Goal: Information Seeking & Learning: Check status

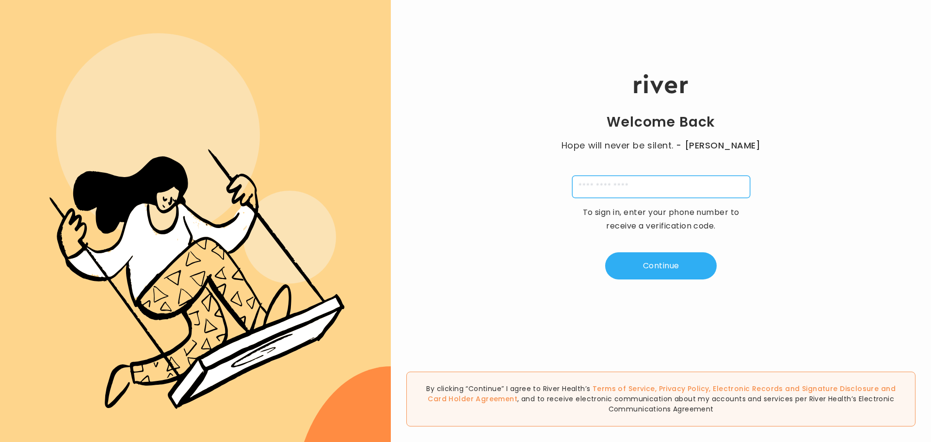
click at [626, 182] on input "tel" at bounding box center [661, 187] width 178 height 22
type input "**********"
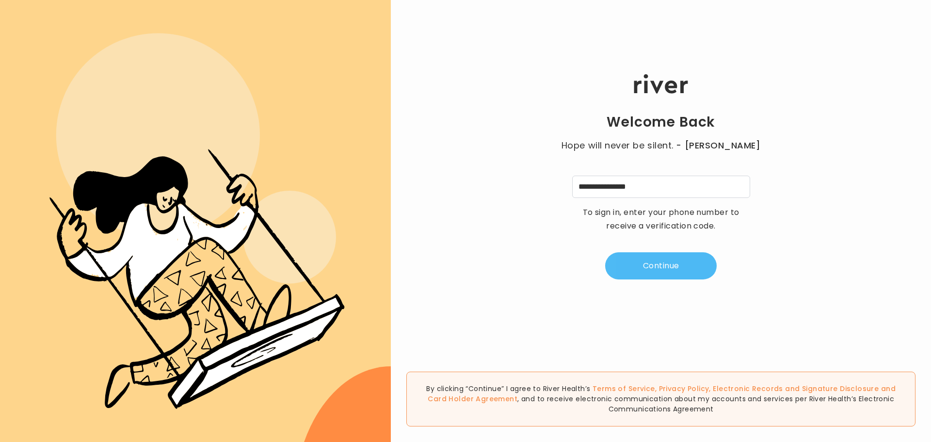
click at [659, 260] on button "Continue" at bounding box center [661, 265] width 112 height 27
type input "*"
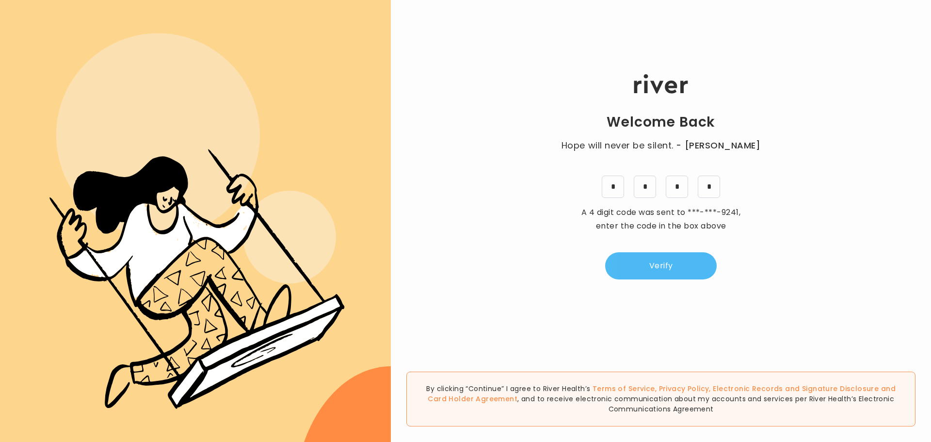
click at [678, 278] on button "Verify" at bounding box center [661, 265] width 112 height 27
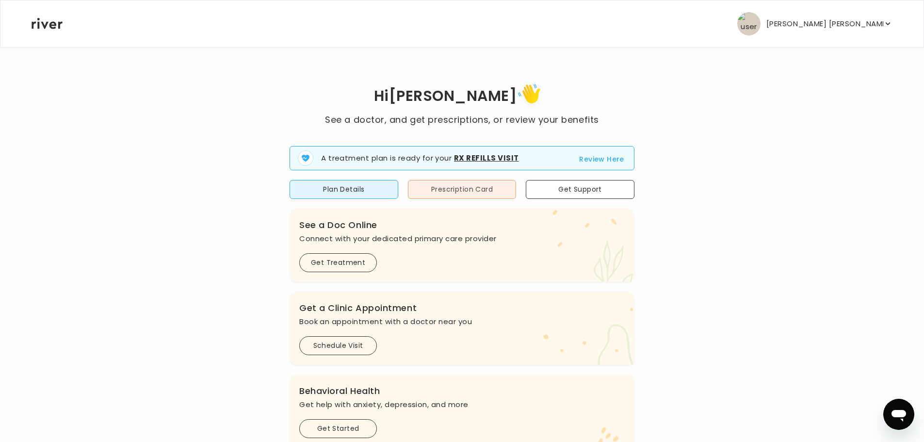
click at [447, 196] on button "Prescription Card" at bounding box center [462, 189] width 109 height 19
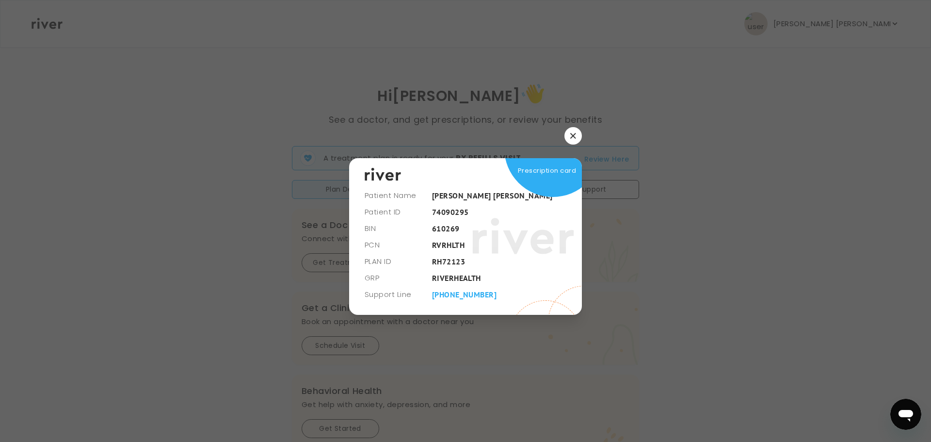
click at [578, 135] on button "button" at bounding box center [572, 135] width 17 height 17
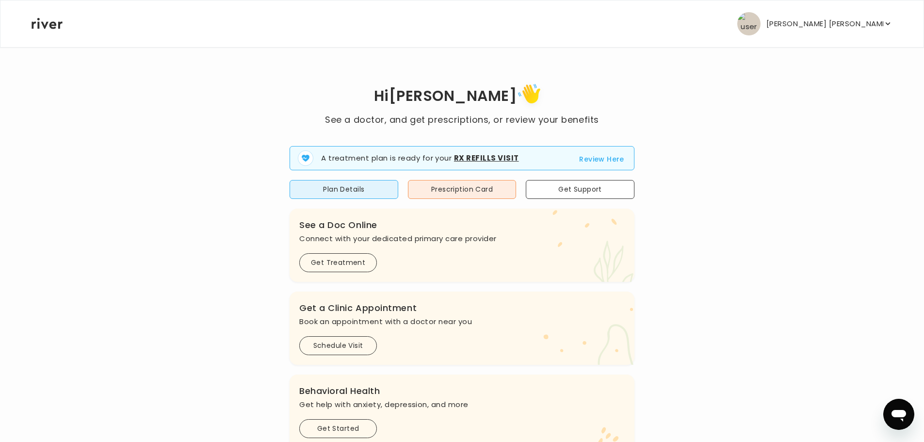
click at [843, 17] on p "[PERSON_NAME] [PERSON_NAME]" at bounding box center [824, 24] width 117 height 14
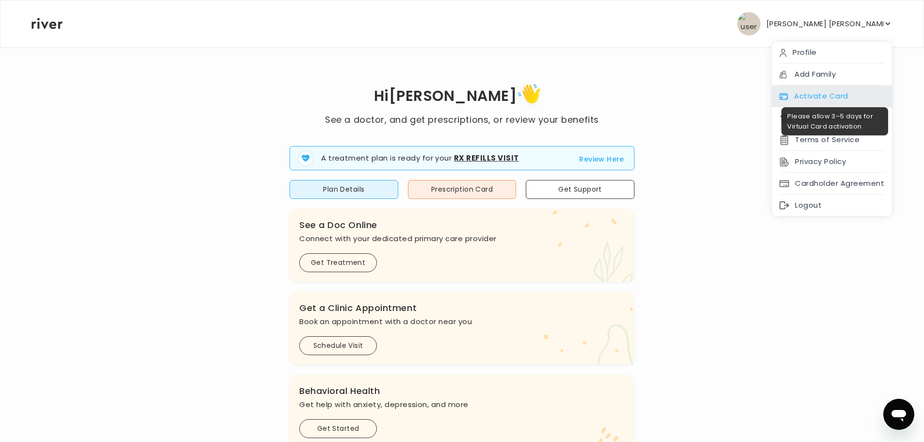
click at [813, 101] on div "Activate Card" at bounding box center [831, 96] width 120 height 22
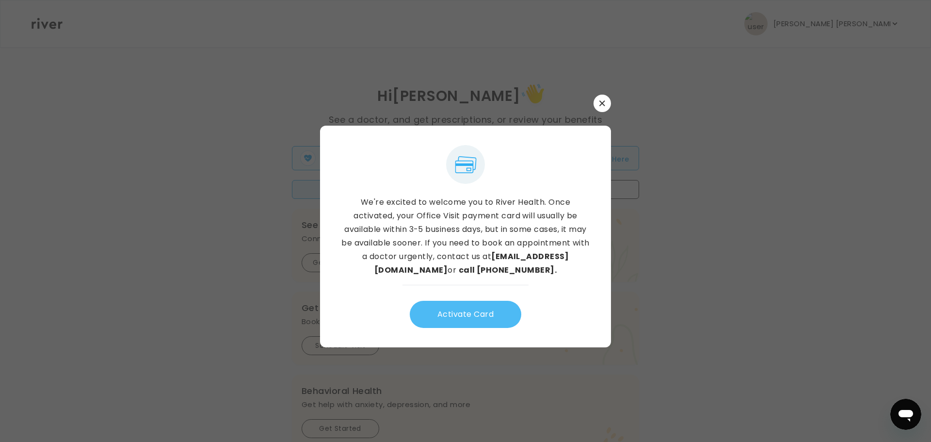
click at [471, 308] on button "Activate Card" at bounding box center [466, 314] width 112 height 27
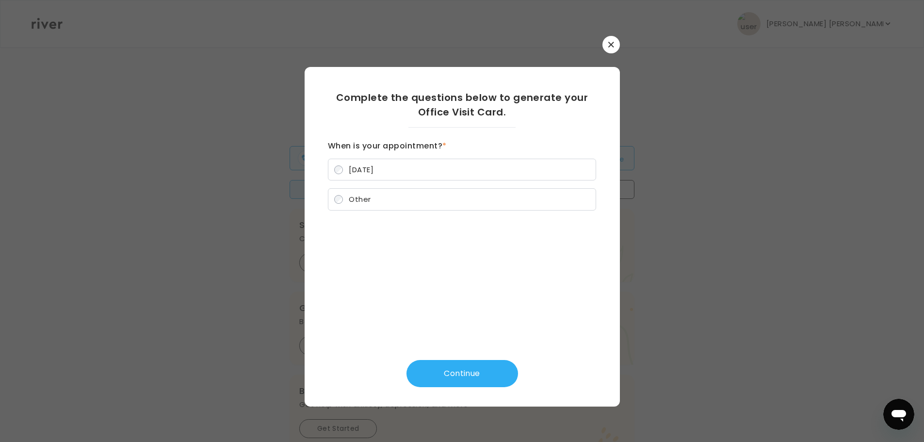
click at [377, 171] on label "Today" at bounding box center [462, 170] width 268 height 22
click at [481, 377] on button "Continue" at bounding box center [462, 373] width 112 height 27
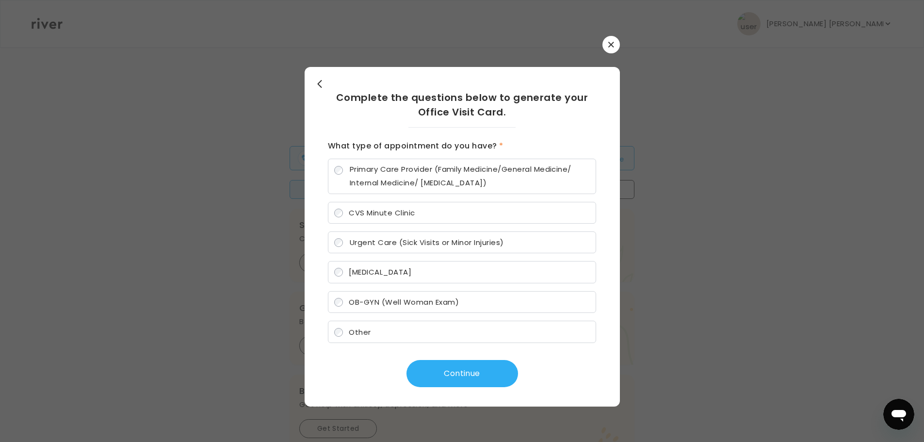
click at [387, 169] on span "Primary Care Provider (Family Medicine/General Medicine/ Internal Medicine/ Ped…" at bounding box center [470, 175] width 240 height 27
click at [465, 381] on button "Continue" at bounding box center [462, 373] width 112 height 27
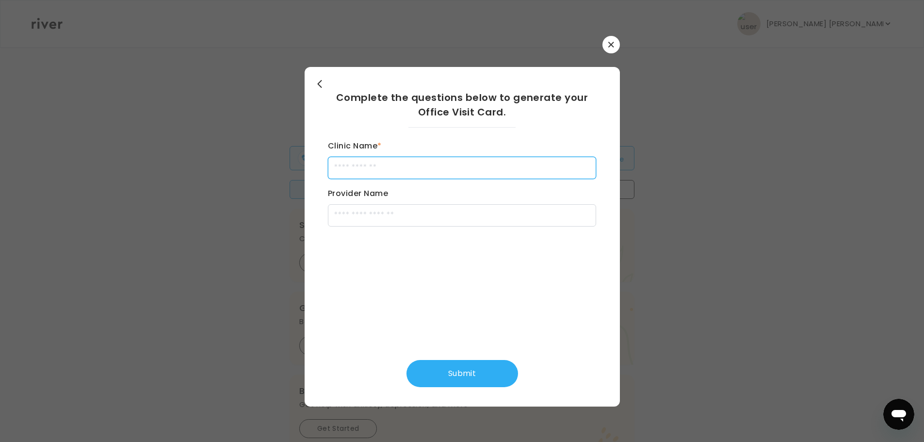
click at [385, 165] on input "Clinic Name *" at bounding box center [462, 168] width 268 height 22
click at [607, 45] on button "button" at bounding box center [610, 44] width 17 height 17
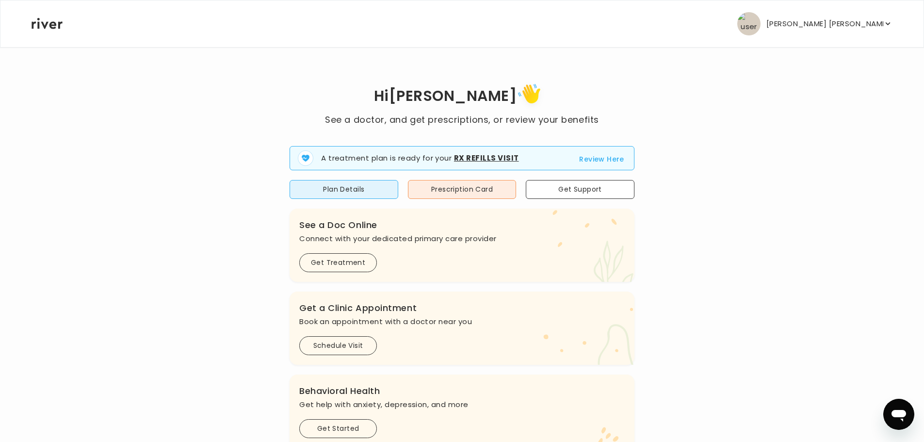
click at [819, 39] on div "[PERSON_NAME] [PERSON_NAME] Profile Add Family Activate Card Reimbursement Term…" at bounding box center [462, 23] width 861 height 47
click at [819, 28] on button "[PERSON_NAME] [PERSON_NAME]" at bounding box center [814, 23] width 155 height 23
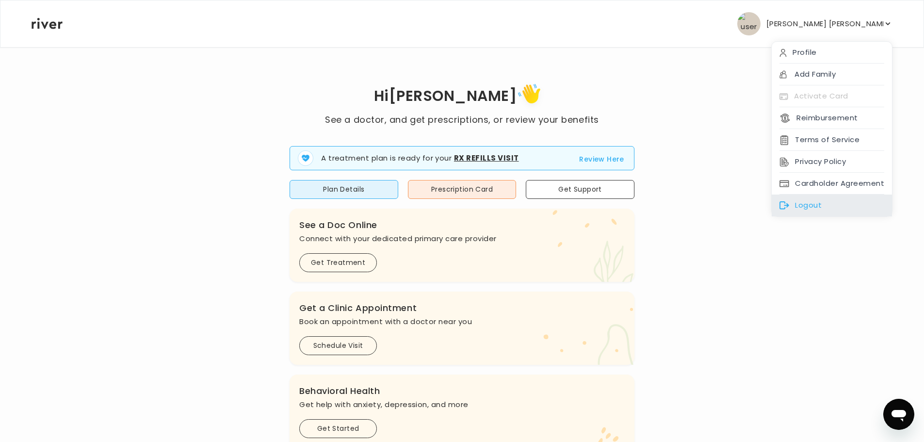
click at [803, 208] on div "Logout" at bounding box center [831, 205] width 120 height 22
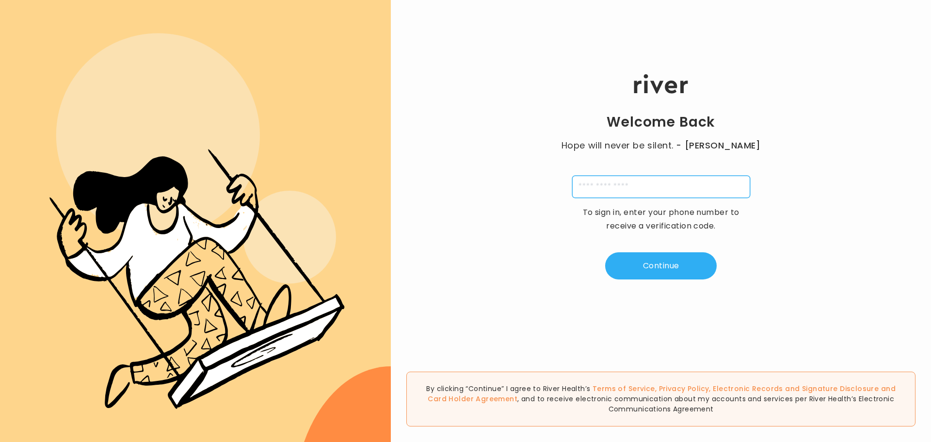
click at [634, 191] on input "tel" at bounding box center [661, 187] width 178 height 22
type input "**********"
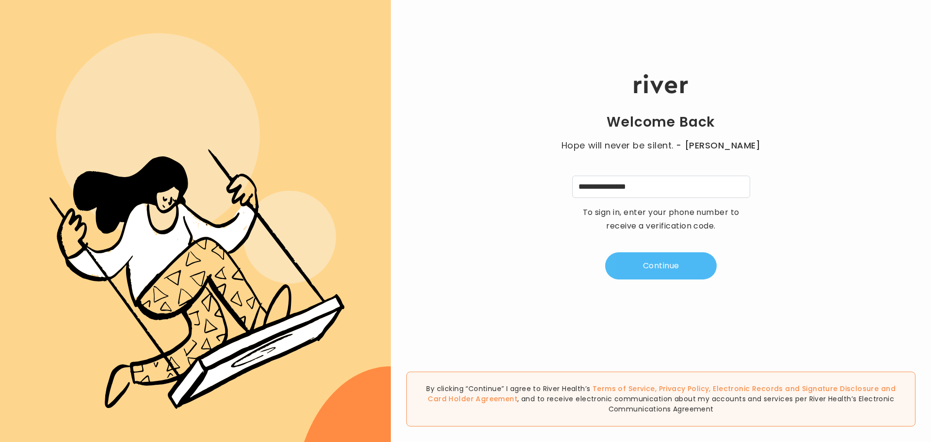
click at [642, 269] on button "Continue" at bounding box center [661, 265] width 112 height 27
click at [614, 193] on input "tel" at bounding box center [613, 187] width 22 height 22
type input "*"
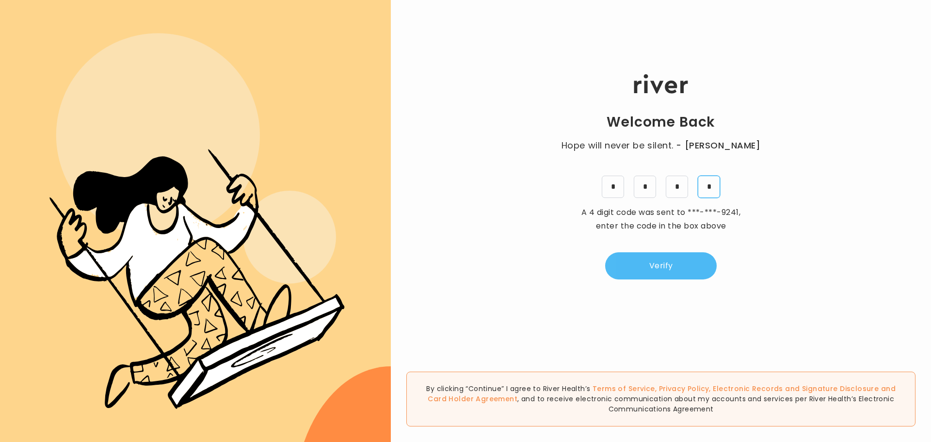
type input "*"
click at [666, 268] on button "Verify" at bounding box center [661, 265] width 112 height 27
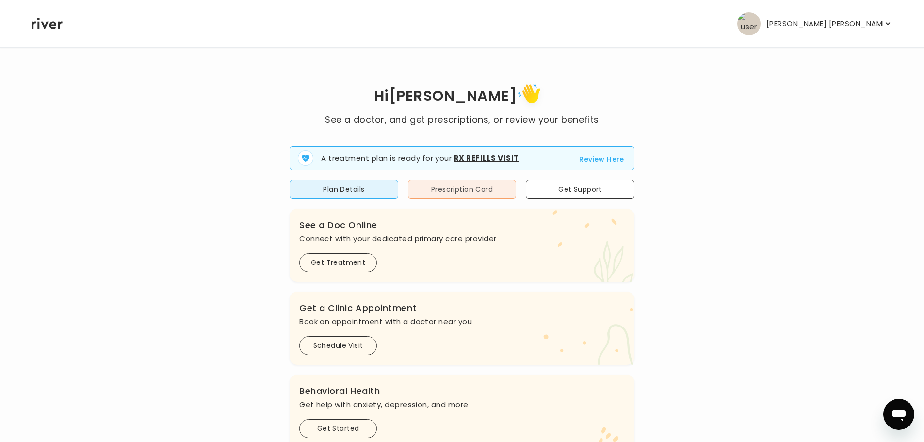
click at [470, 195] on button "Prescription Card" at bounding box center [462, 189] width 109 height 19
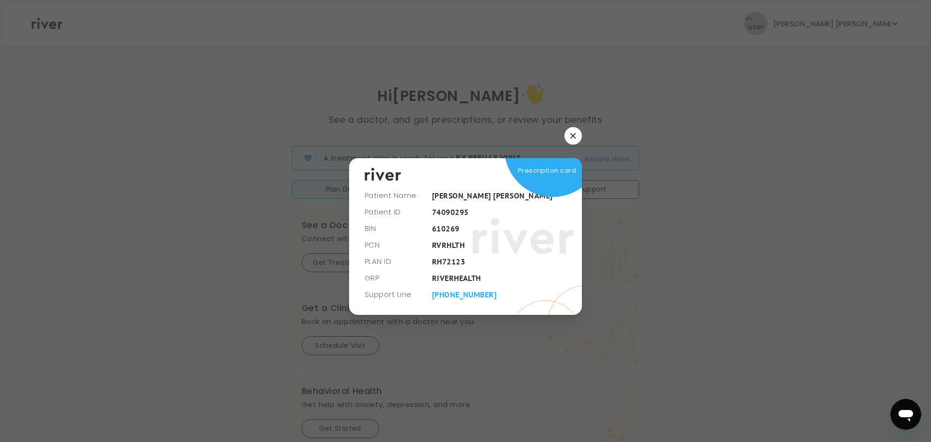
click at [575, 135] on icon "button" at bounding box center [573, 136] width 6 height 6
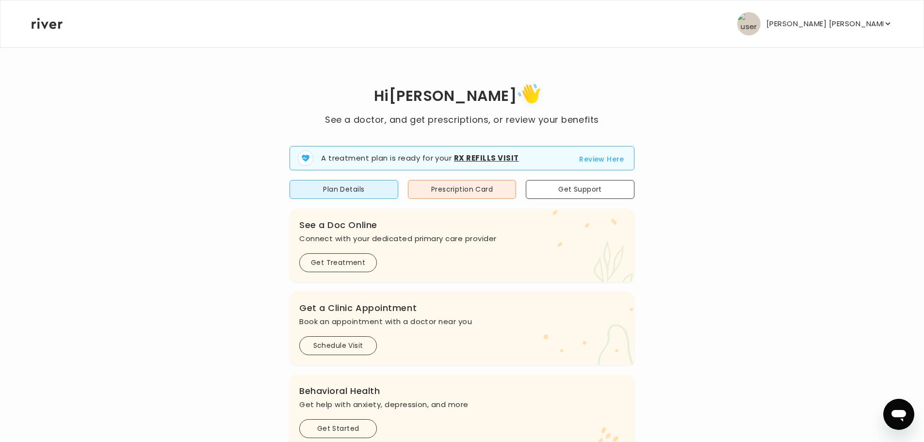
click at [597, 159] on button "Review Here" at bounding box center [601, 159] width 45 height 12
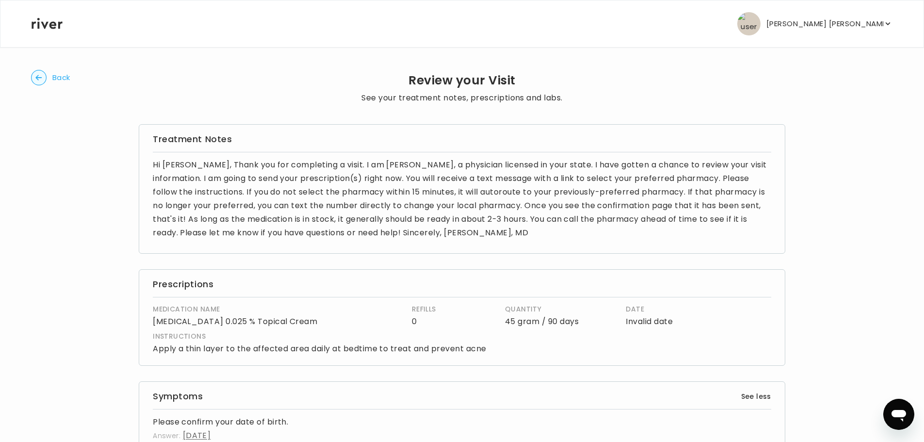
click at [36, 69] on div "Back Review your Visit See your treatment notes, prescriptions and labs. Treatm…" at bounding box center [462, 370] width 862 height 647
click at [39, 75] on circle "button" at bounding box center [39, 77] width 15 height 15
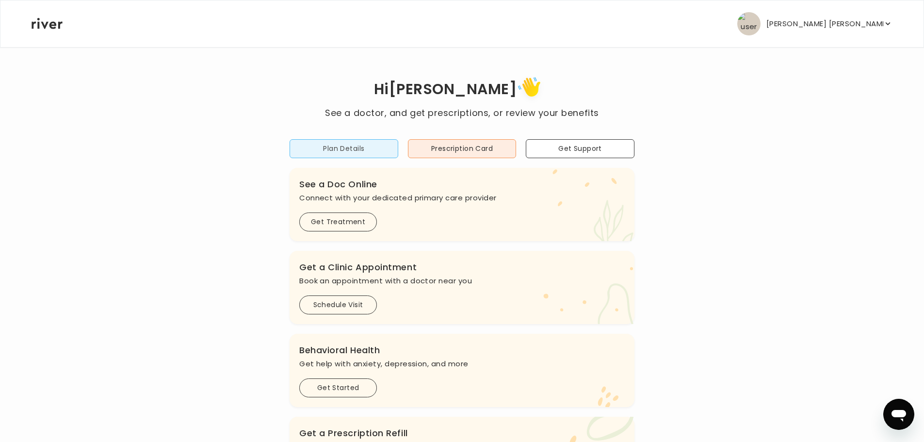
click at [355, 146] on button "Plan Details" at bounding box center [343, 148] width 109 height 19
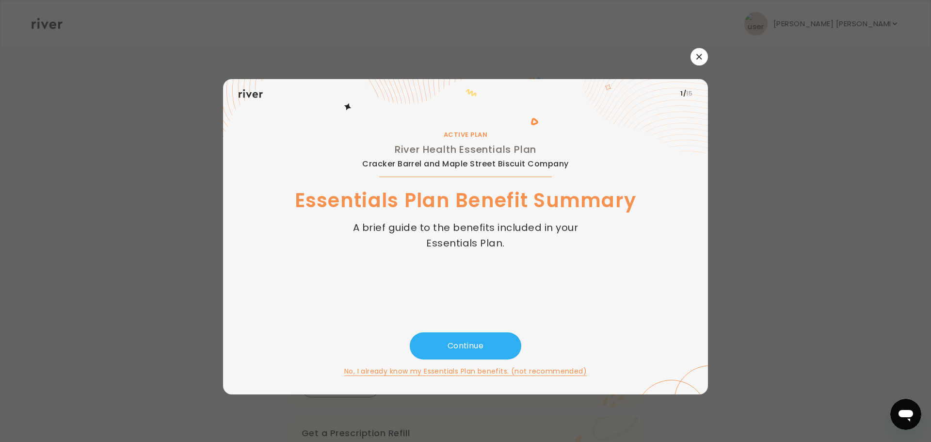
click at [690, 50] on div at bounding box center [465, 56] width 485 height 17
click at [696, 55] on button "button" at bounding box center [698, 56] width 17 height 17
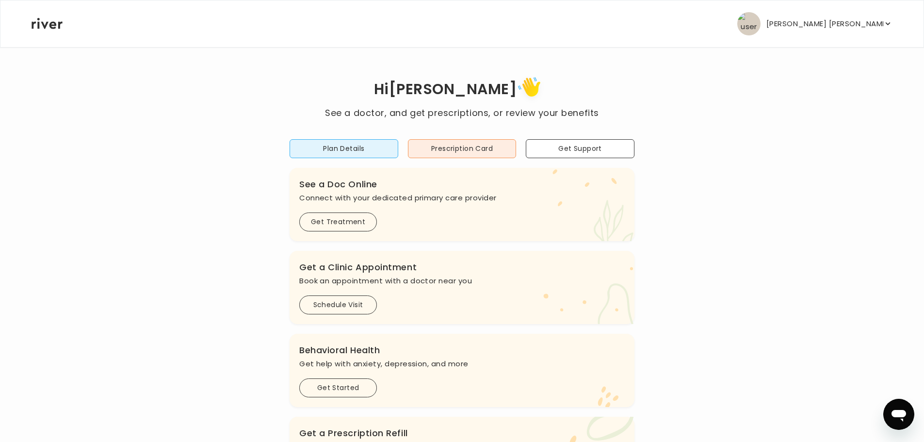
click at [871, 26] on p "[PERSON_NAME] [PERSON_NAME]" at bounding box center [824, 24] width 117 height 14
click at [867, 28] on p "[PERSON_NAME] [PERSON_NAME]" at bounding box center [824, 24] width 117 height 14
click at [361, 153] on button "Plan Details" at bounding box center [343, 148] width 109 height 19
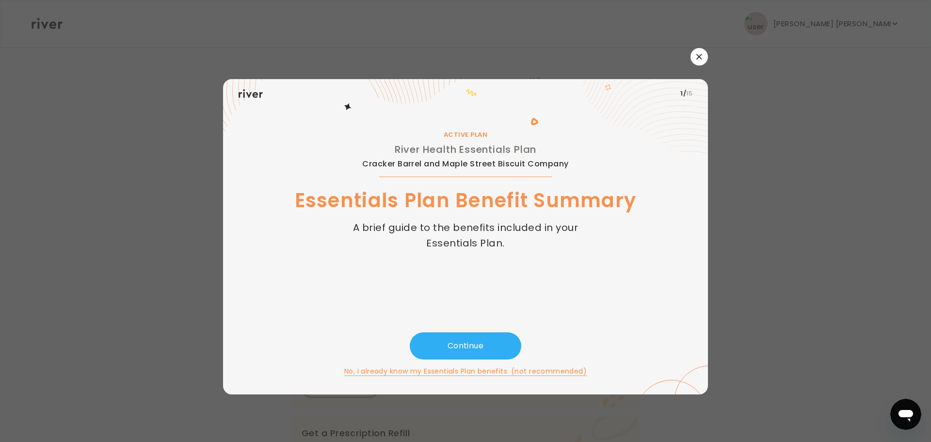
click at [701, 53] on button "button" at bounding box center [698, 56] width 17 height 17
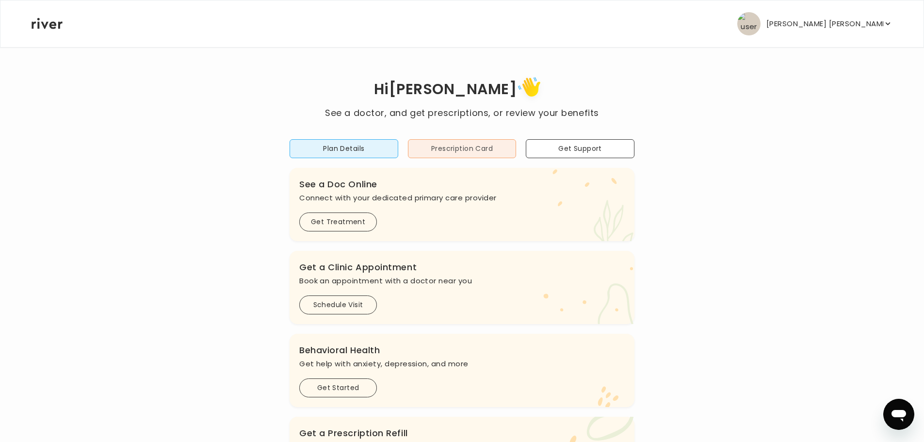
click at [467, 148] on button "Prescription Card" at bounding box center [462, 148] width 109 height 19
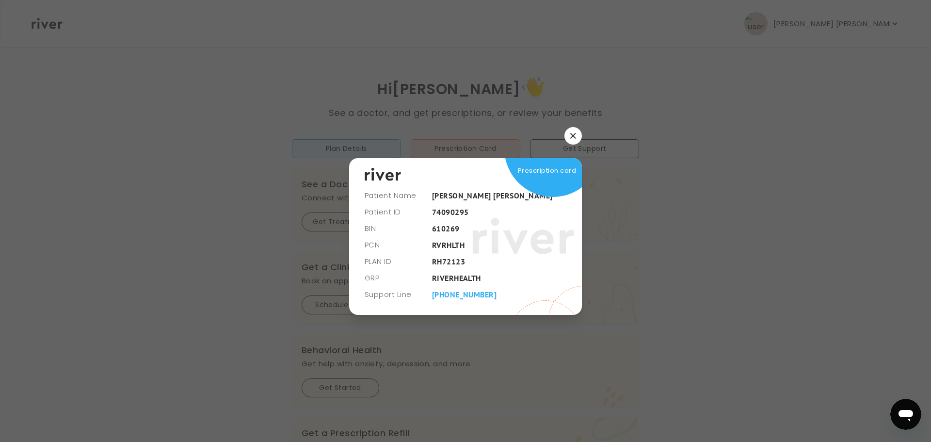
click at [573, 129] on button "button" at bounding box center [572, 135] width 17 height 17
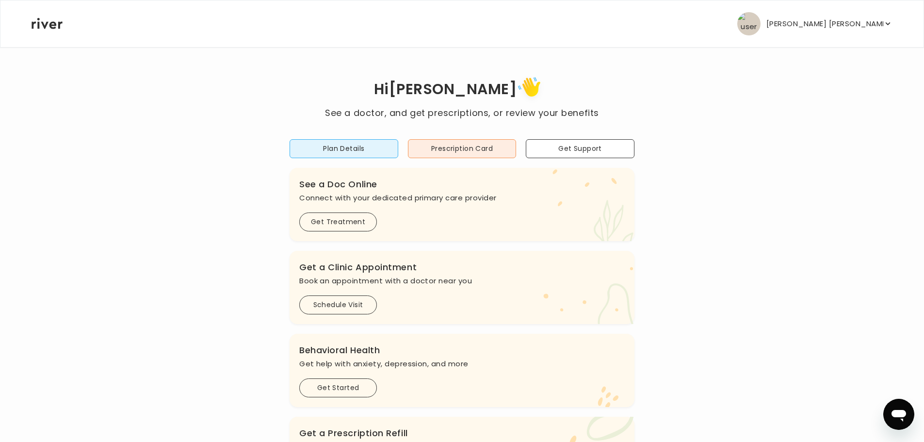
click at [835, 25] on p "[PERSON_NAME] [PERSON_NAME]" at bounding box center [824, 24] width 117 height 14
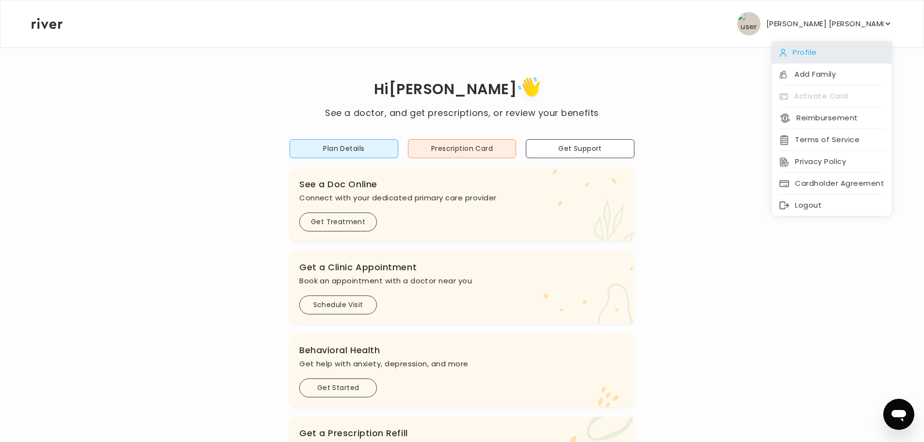
click at [831, 52] on div "Profile" at bounding box center [831, 53] width 120 height 22
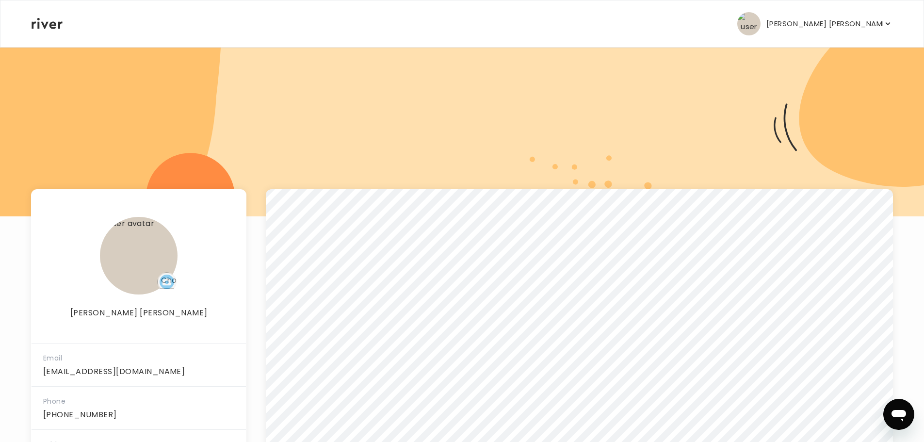
click at [827, 27] on p "[PERSON_NAME] [PERSON_NAME]" at bounding box center [824, 24] width 117 height 14
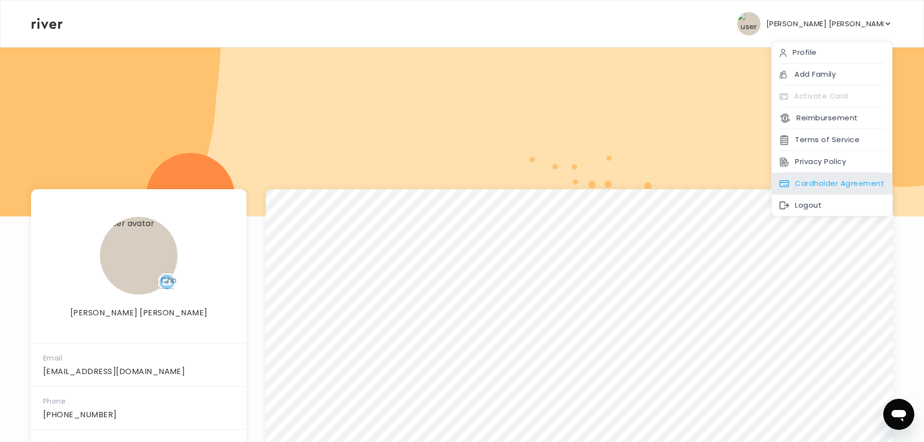
click at [802, 182] on div "Cardholder Agreement" at bounding box center [831, 184] width 120 height 22
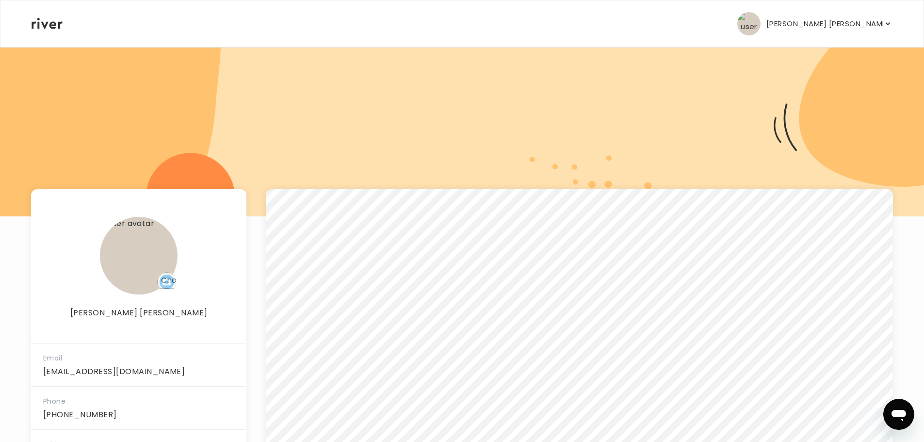
click at [819, 16] on button "[PERSON_NAME] [PERSON_NAME]" at bounding box center [814, 23] width 155 height 23
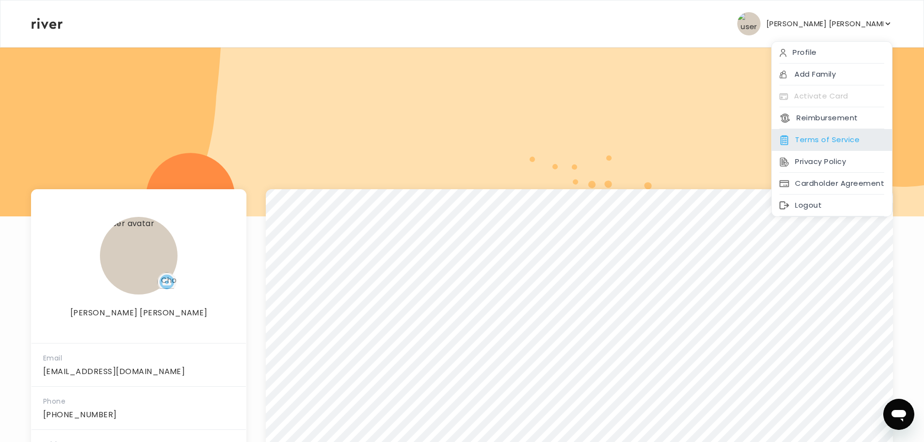
click at [826, 142] on div "Terms of Service" at bounding box center [831, 140] width 120 height 22
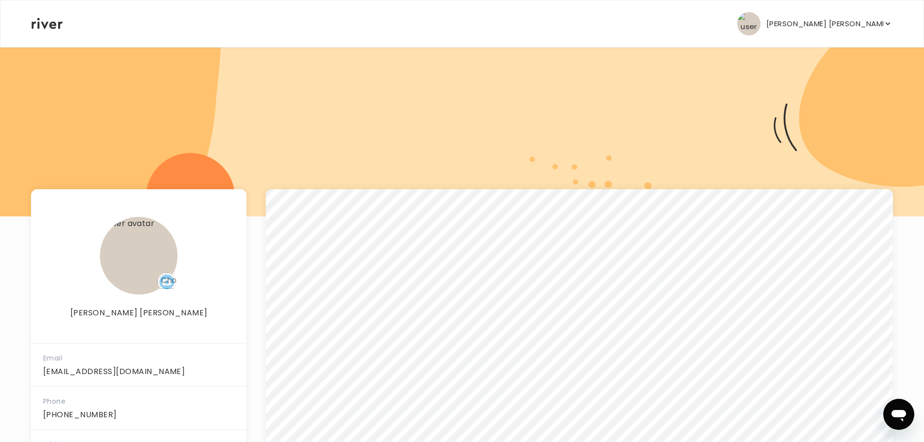
click at [841, 7] on div "[PERSON_NAME] [PERSON_NAME] Profile Add Family Activate Card Reimbursement Term…" at bounding box center [462, 23] width 861 height 47
click at [837, 17] on p "[PERSON_NAME] [PERSON_NAME]" at bounding box center [824, 24] width 117 height 14
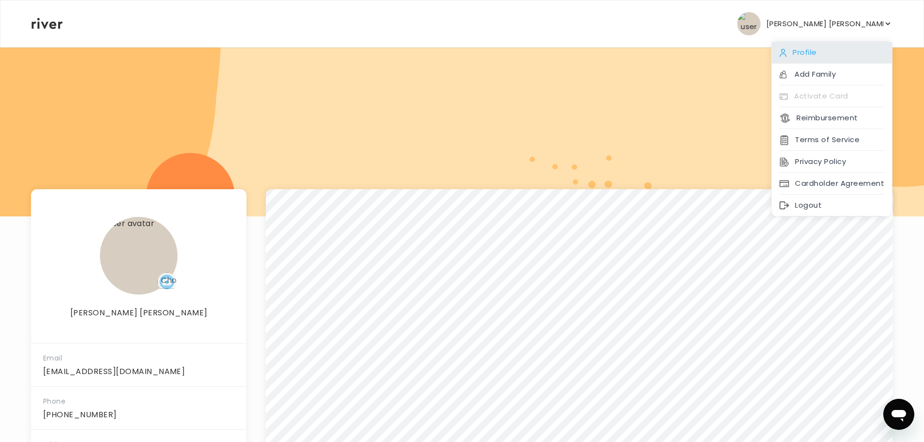
click at [819, 49] on div "Profile" at bounding box center [831, 53] width 120 height 22
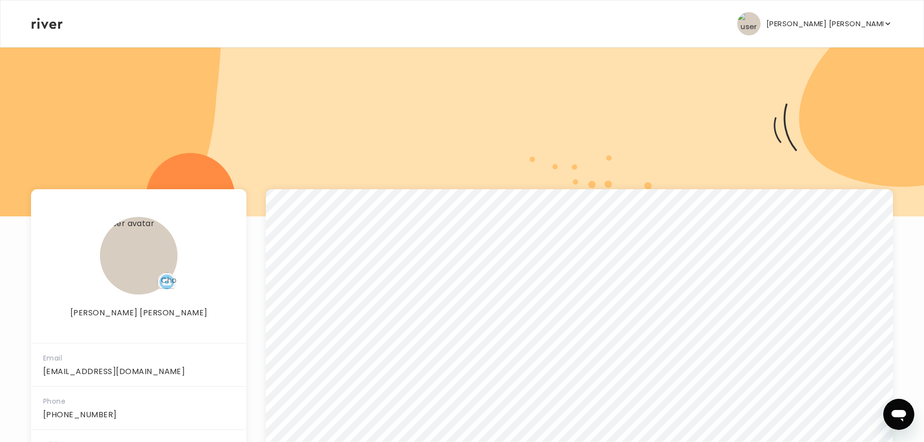
click at [46, 35] on div "[PERSON_NAME] [PERSON_NAME] Profile Add Family Activate Card Reimbursement Term…" at bounding box center [462, 23] width 861 height 47
click at [44, 30] on div "[PERSON_NAME] [PERSON_NAME] Profile Add Family Activate Card Reimbursement Term…" at bounding box center [462, 23] width 861 height 47
click at [44, 28] on icon at bounding box center [47, 23] width 31 height 11
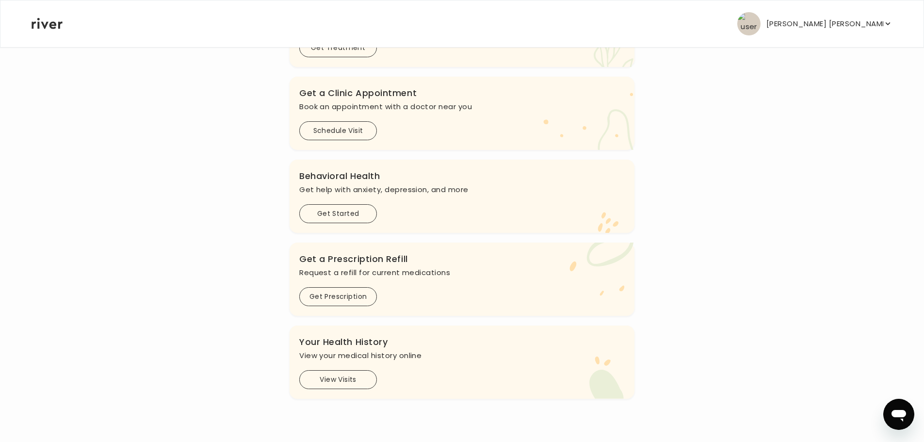
scroll to position [257, 0]
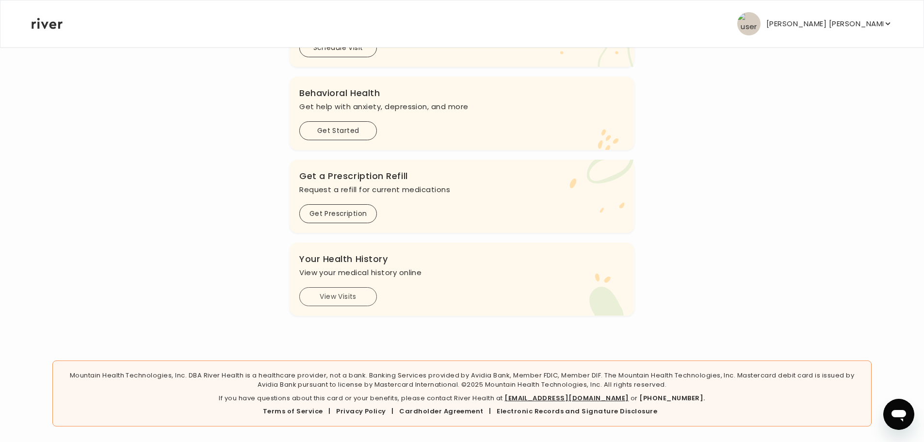
click at [356, 289] on button "View Visits" at bounding box center [338, 296] width 78 height 19
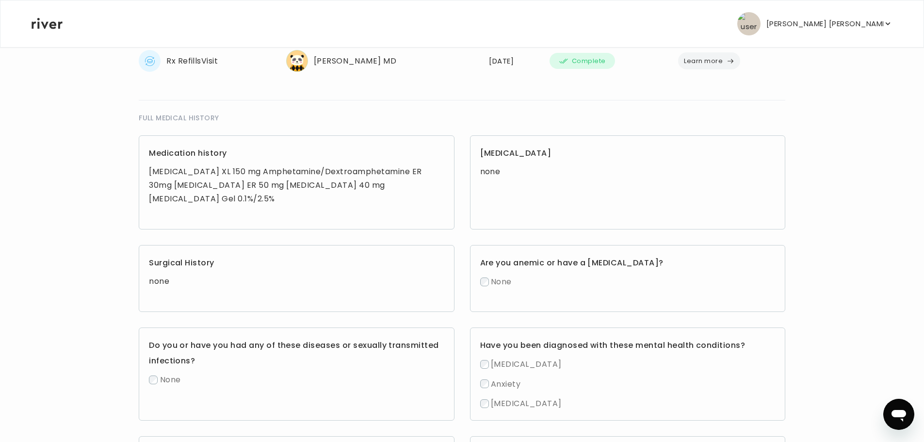
scroll to position [258, 0]
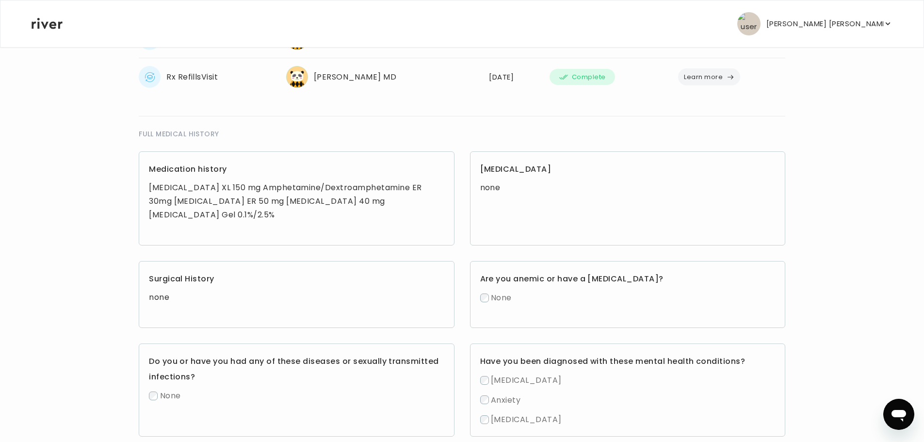
click at [209, 197] on div "[MEDICAL_DATA] XL 150 mg Amphetamine/Dextroamphetamine ER 30mg [MEDICAL_DATA] E…" at bounding box center [296, 201] width 295 height 41
click at [209, 195] on div "[MEDICAL_DATA] XL 150 mg Amphetamine/Dextroamphetamine ER 30mg [MEDICAL_DATA] E…" at bounding box center [296, 201] width 295 height 41
click at [225, 201] on div "[MEDICAL_DATA] XL 150 mg Amphetamine/Dextroamphetamine ER 30mg [MEDICAL_DATA] E…" at bounding box center [296, 201] width 295 height 41
click at [169, 129] on span "FULL MEDICAL HISTORY" at bounding box center [179, 134] width 80 height 12
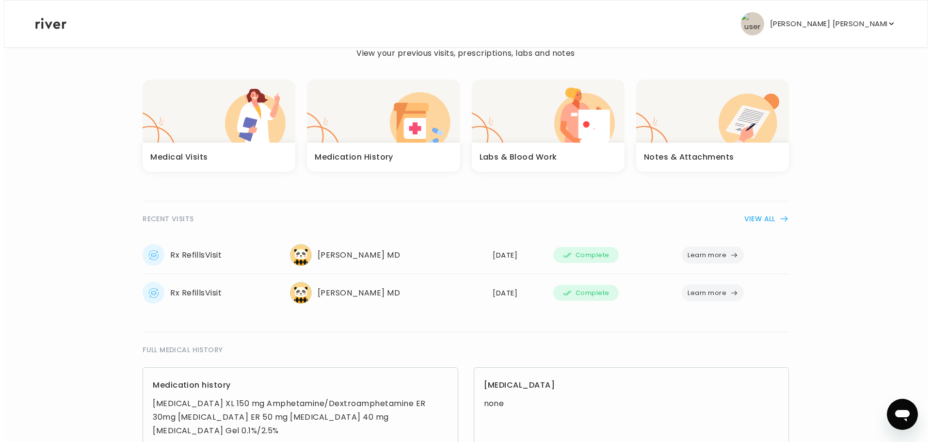
scroll to position [0, 0]
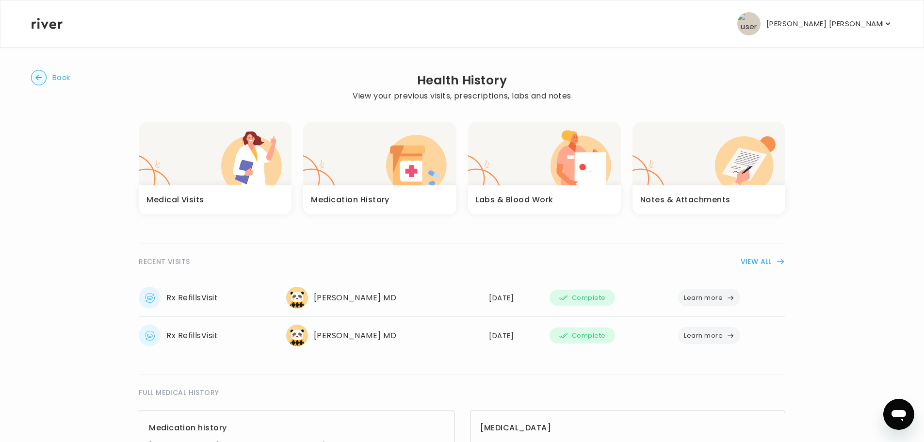
click at [700, 183] on div "button" at bounding box center [708, 153] width 153 height 63
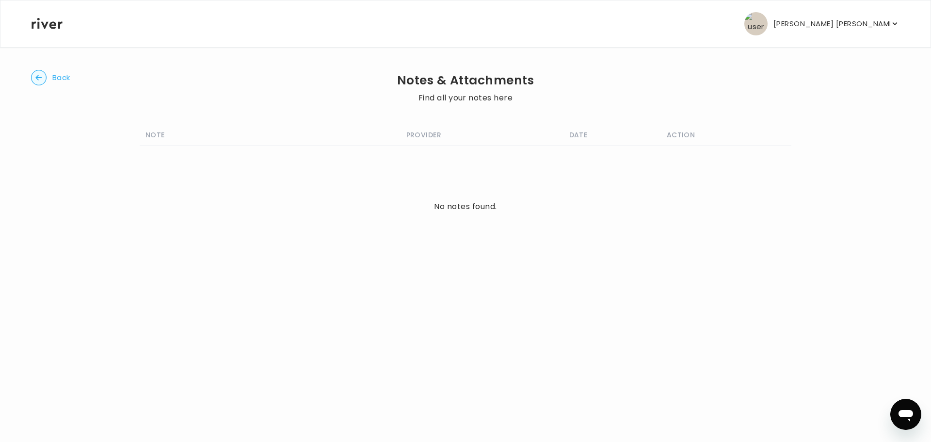
click at [56, 78] on span "Back" at bounding box center [61, 78] width 18 height 14
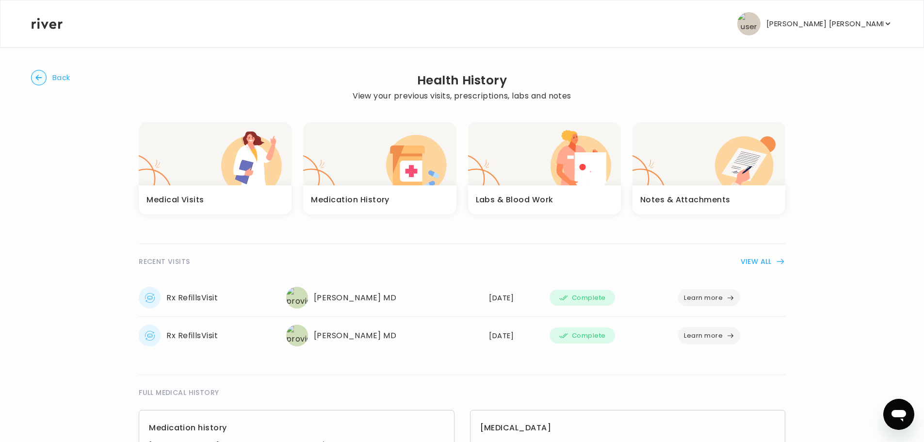
click at [246, 171] on icon "button" at bounding box center [248, 171] width 11 height 8
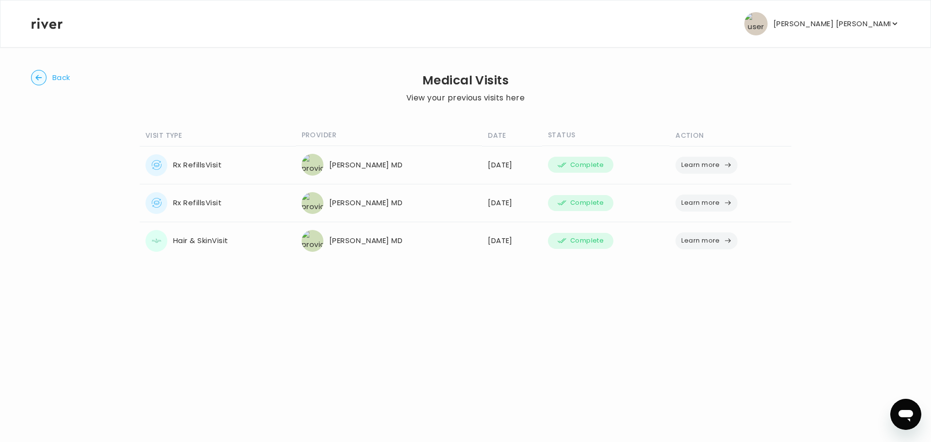
click at [37, 80] on circle "button" at bounding box center [39, 77] width 15 height 15
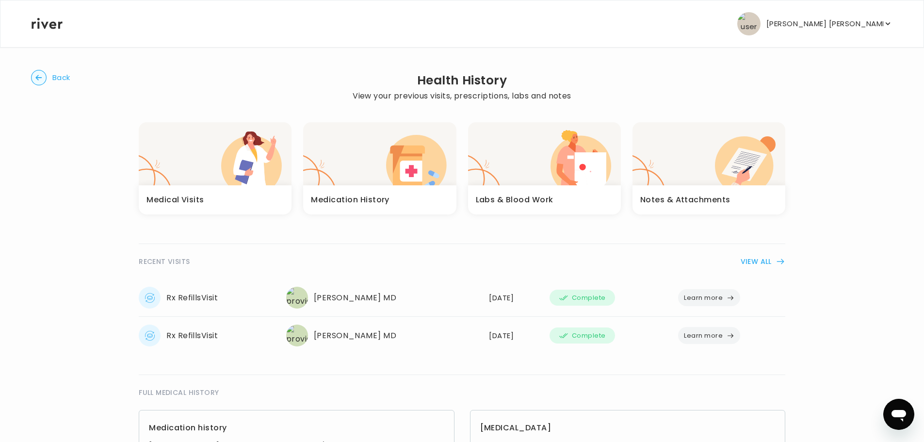
click at [356, 169] on div "button" at bounding box center [379, 153] width 153 height 63
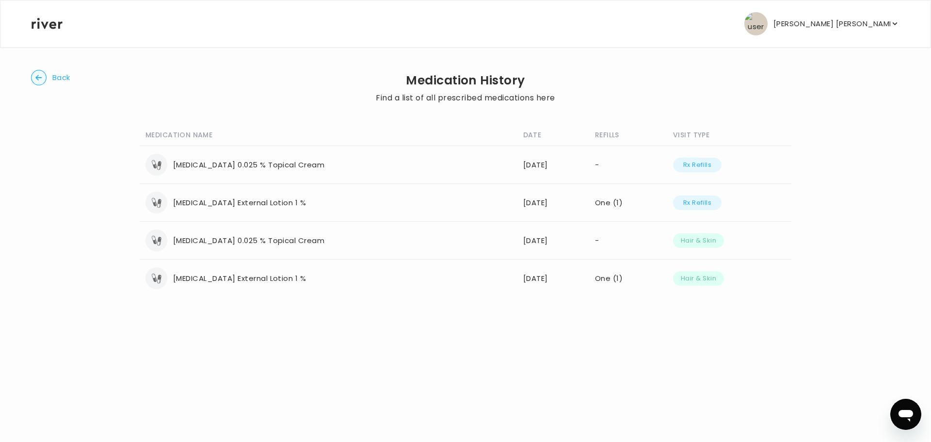
click at [848, 19] on p "[PERSON_NAME] [PERSON_NAME]" at bounding box center [831, 24] width 117 height 14
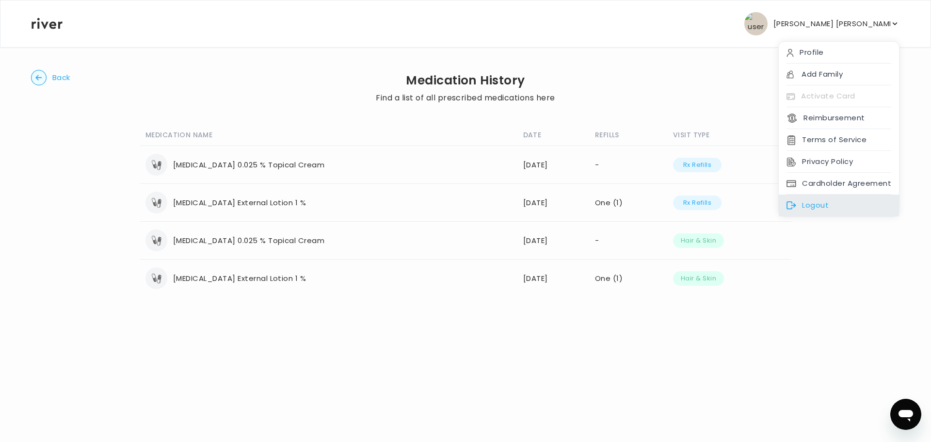
click at [811, 202] on div "Logout" at bounding box center [839, 205] width 120 height 22
